Goal: Check status: Check status

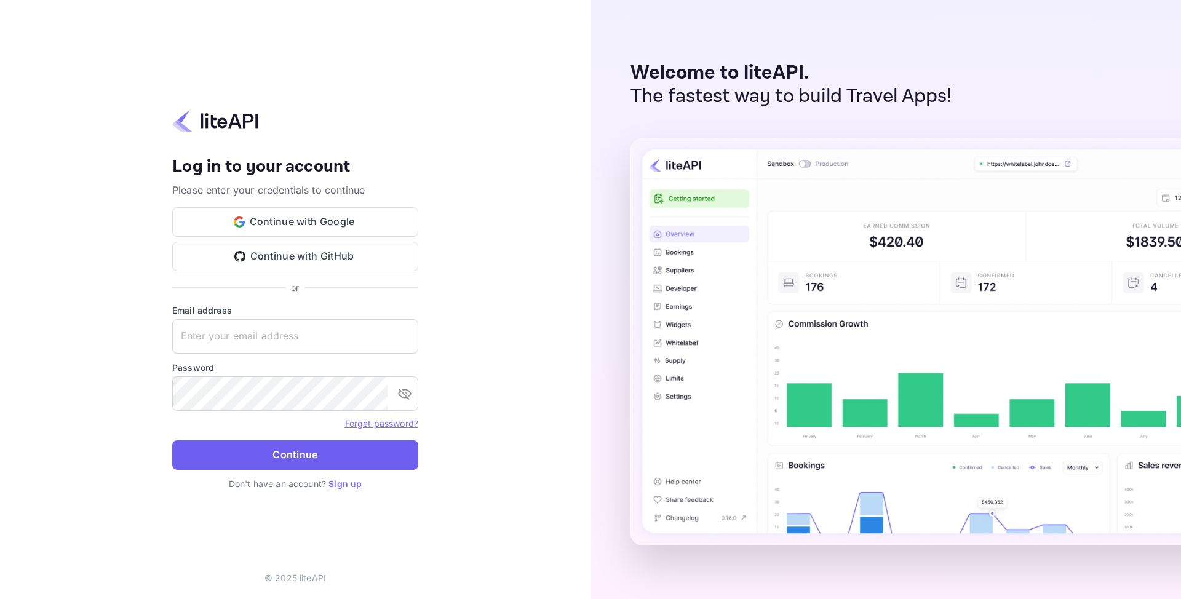
type input "adminpassword_support@yandex-team.ru"
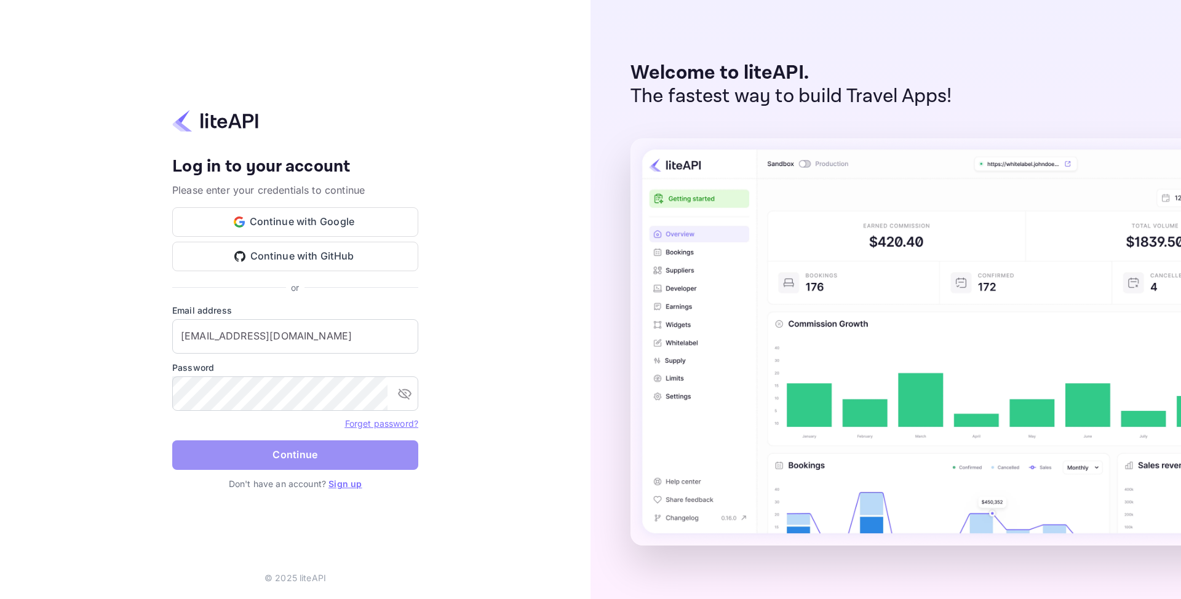
click at [302, 447] on button "Continue" at bounding box center [295, 455] width 246 height 30
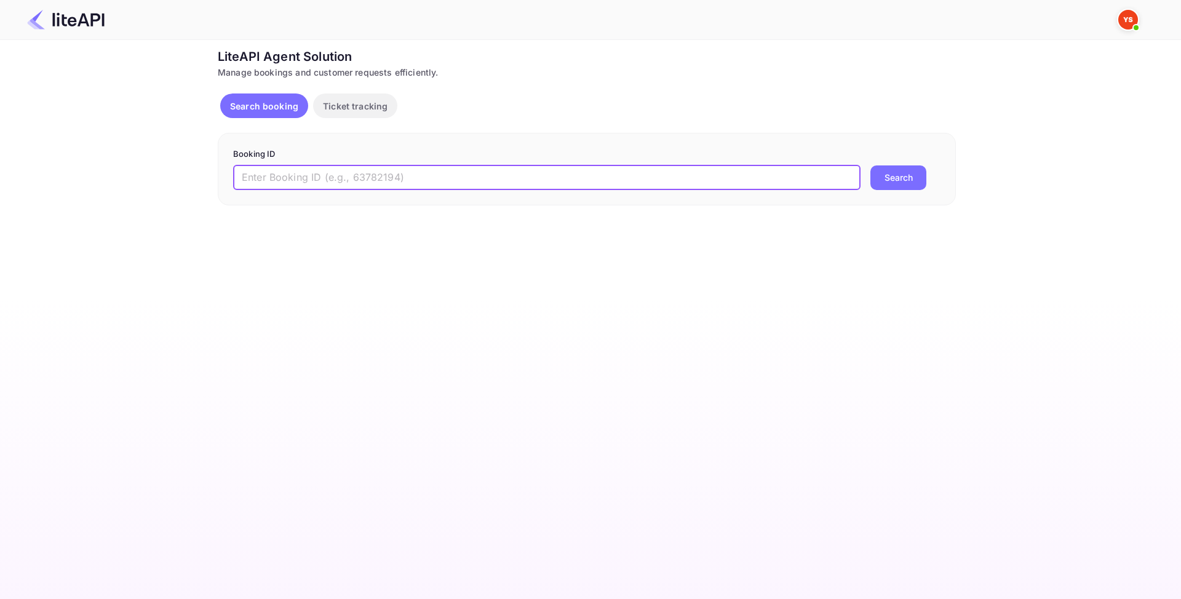
paste input "8863613"
type input "8863613"
drag, startPoint x: 924, startPoint y: 170, endPoint x: 912, endPoint y: 181, distance: 15.7
click at [919, 176] on button "Search" at bounding box center [898, 177] width 56 height 25
click at [315, 183] on input "text" at bounding box center [546, 177] width 627 height 25
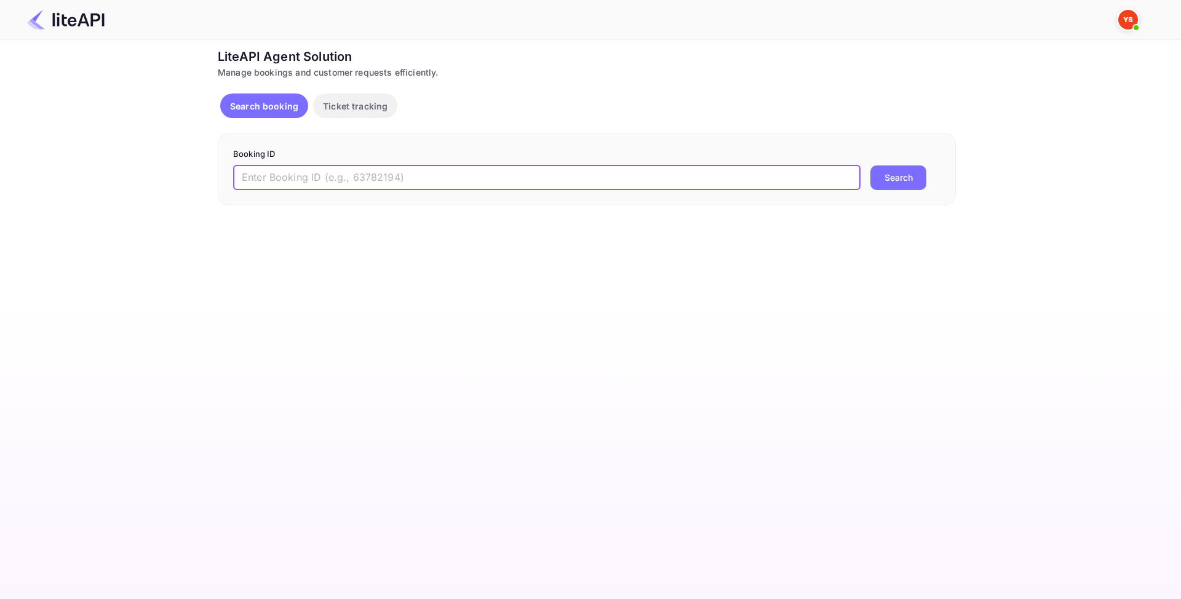
paste input "8954763"
type input "8954763"
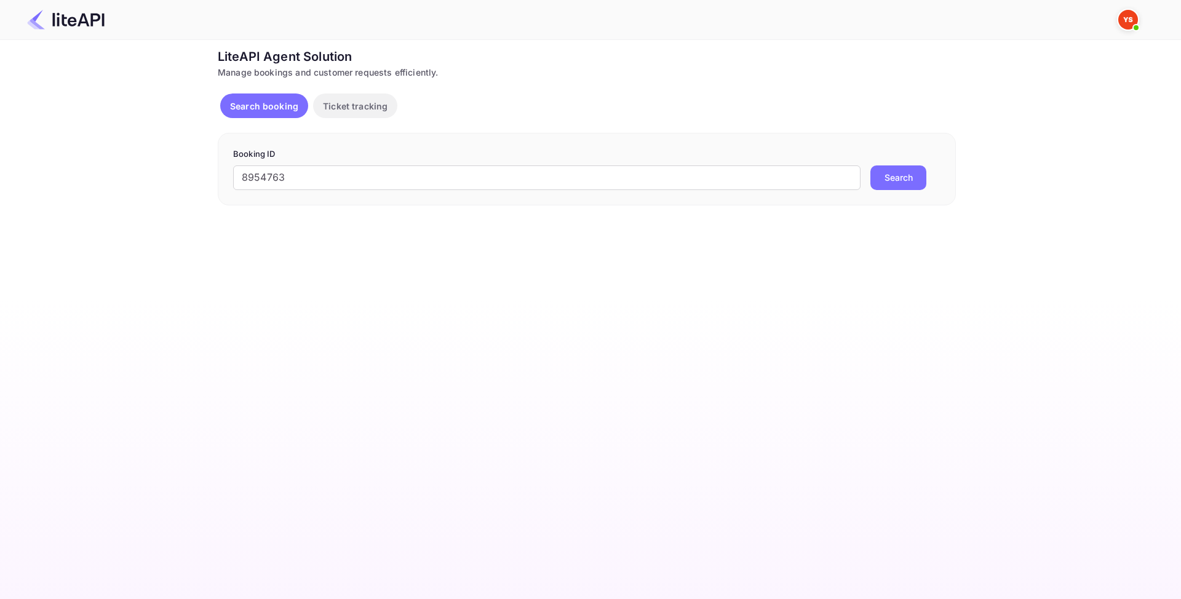
click at [908, 171] on button "Search" at bounding box center [898, 177] width 56 height 25
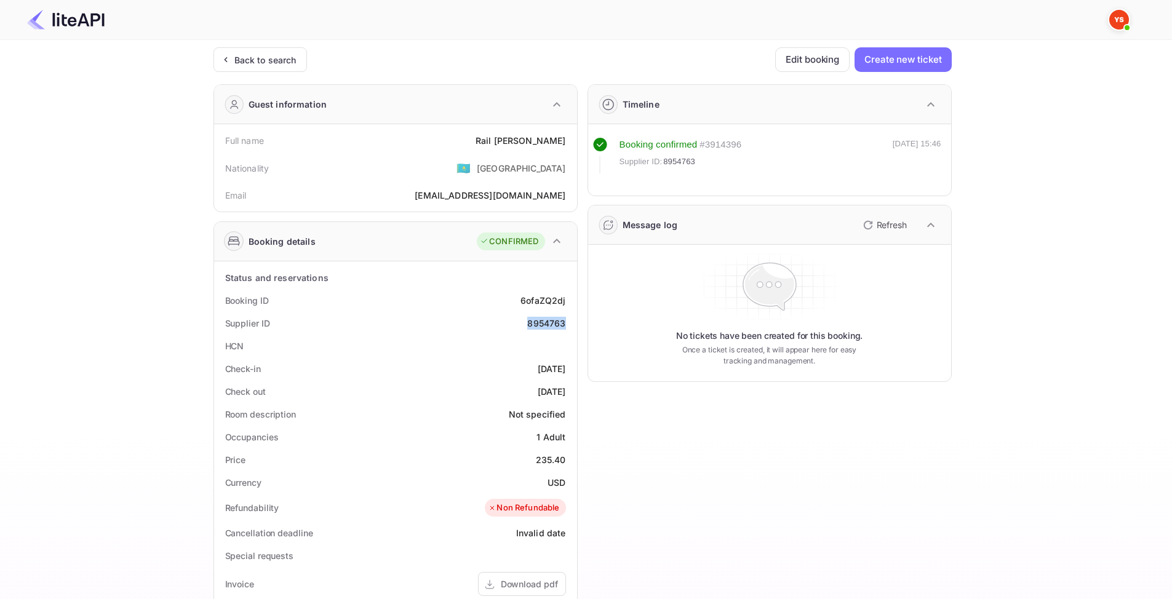
drag, startPoint x: 531, startPoint y: 324, endPoint x: 564, endPoint y: 322, distance: 32.7
click at [564, 322] on div "Supplier ID 8954763" at bounding box center [395, 323] width 353 height 23
copy div "8954763"
drag, startPoint x: 515, startPoint y: 300, endPoint x: 567, endPoint y: 296, distance: 51.8
click at [567, 296] on div "Booking ID 6ofaZQ2dj" at bounding box center [395, 300] width 353 height 23
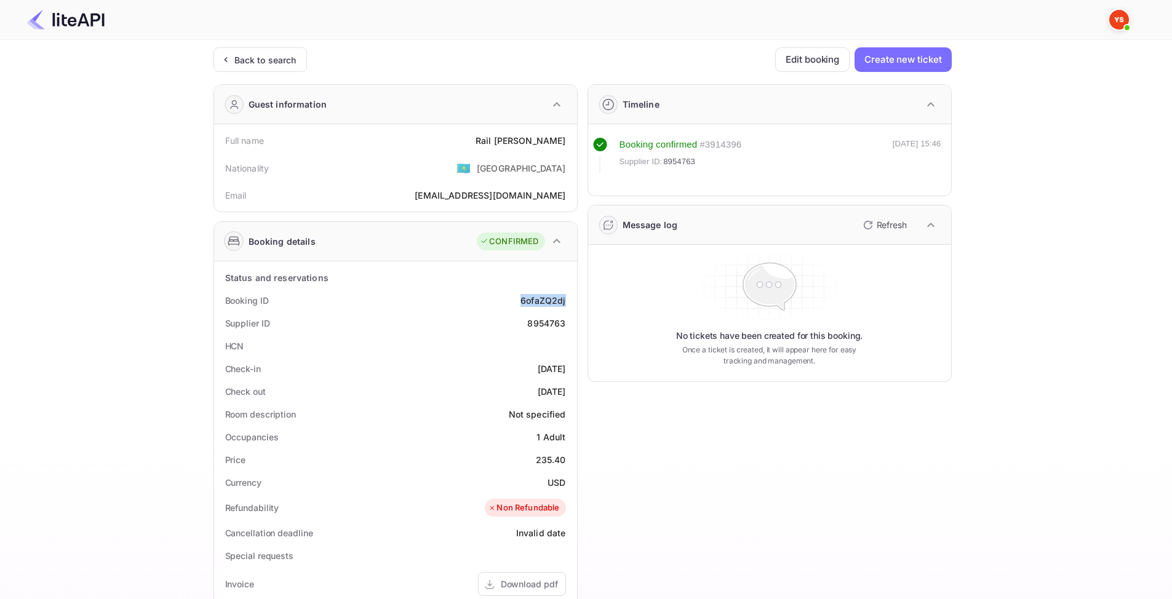
copy div "6ofaZQ2dj"
click at [499, 325] on div "Supplier ID 8954763" at bounding box center [395, 323] width 353 height 23
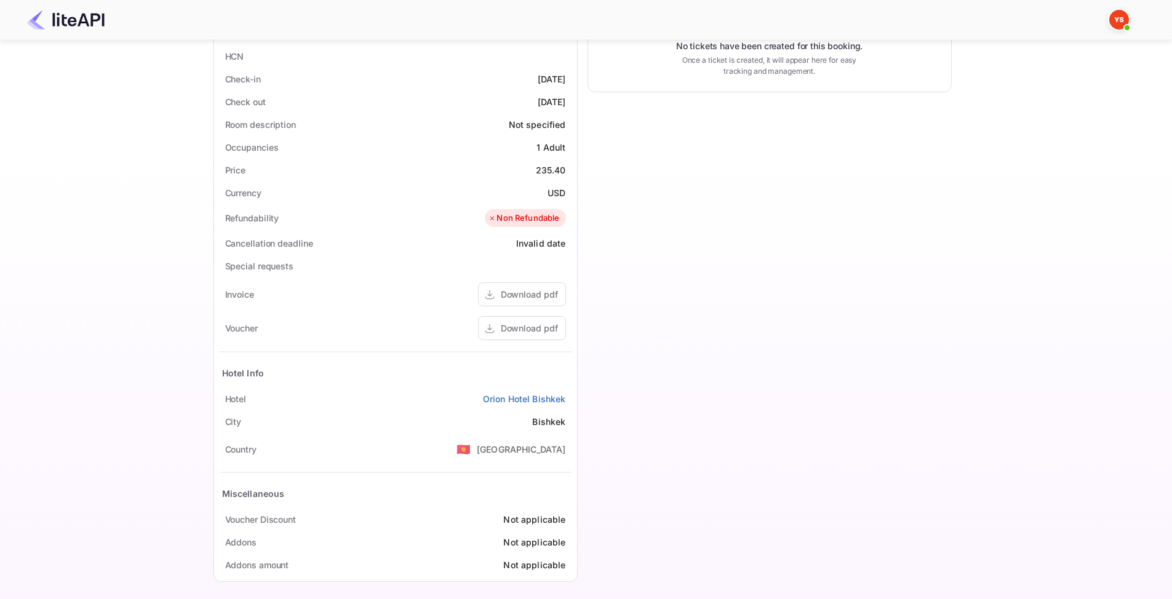
scroll to position [296, 0]
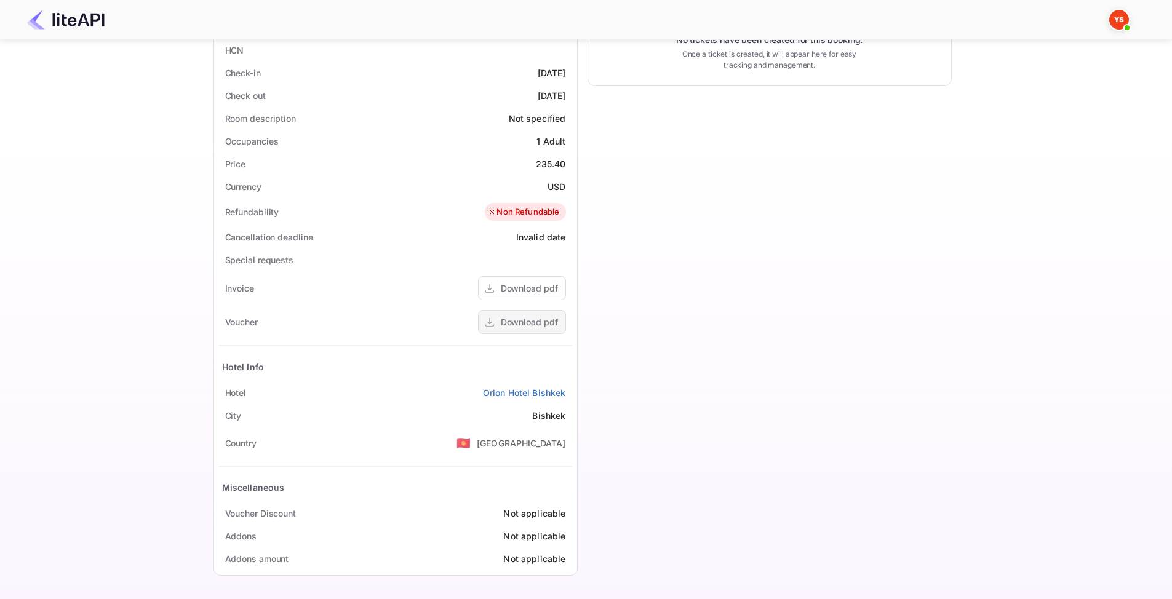
click at [507, 325] on div "Download pdf" at bounding box center [529, 322] width 57 height 13
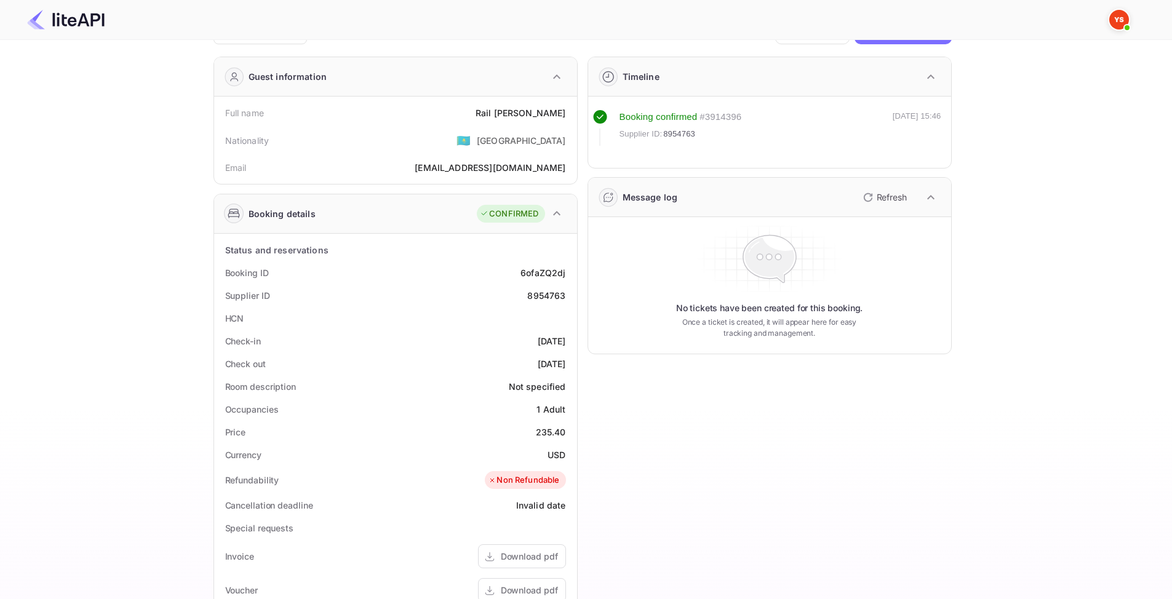
scroll to position [0, 0]
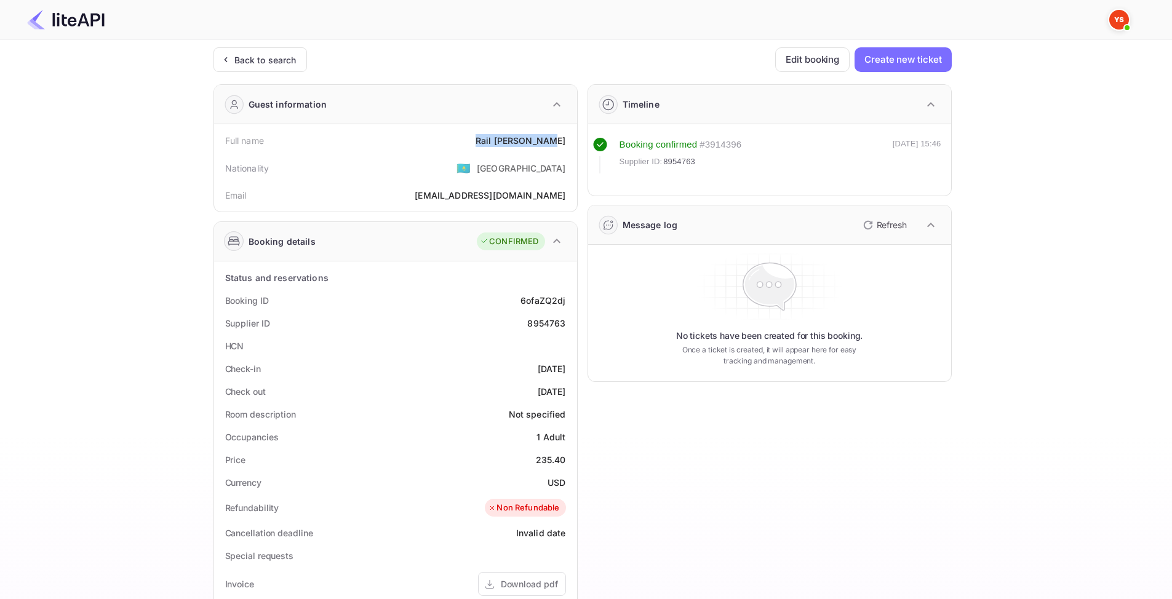
drag, startPoint x: 493, startPoint y: 141, endPoint x: 565, endPoint y: 138, distance: 72.0
click at [565, 138] on div "Full name Rail [PERSON_NAME]" at bounding box center [395, 140] width 353 height 23
copy div "Rail Fazulzianov"
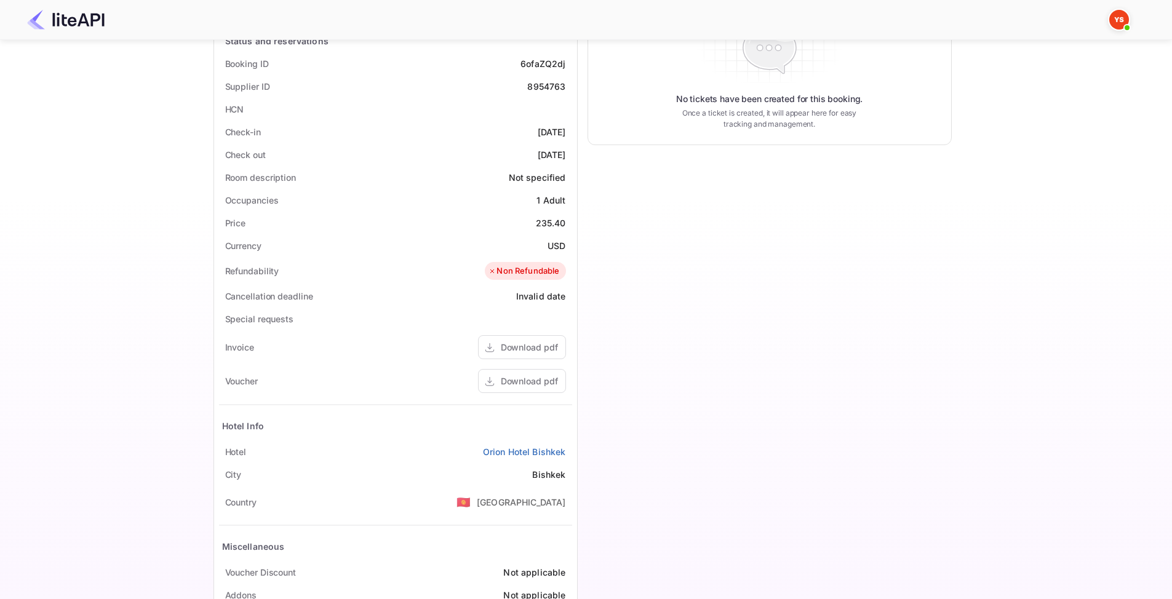
scroll to position [246, 0]
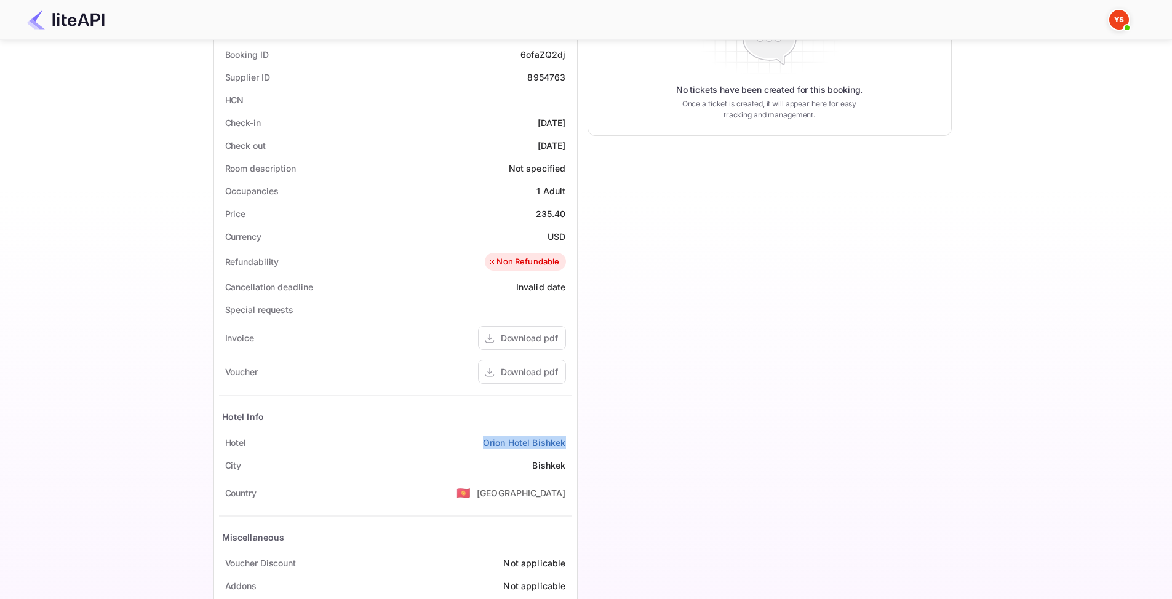
drag, startPoint x: 505, startPoint y: 442, endPoint x: 569, endPoint y: 442, distance: 64.0
click at [569, 442] on div "[GEOGRAPHIC_DATA]" at bounding box center [395, 442] width 353 height 23
copy link "Orion Hotel Bishkek"
